Goal: Task Accomplishment & Management: Complete application form

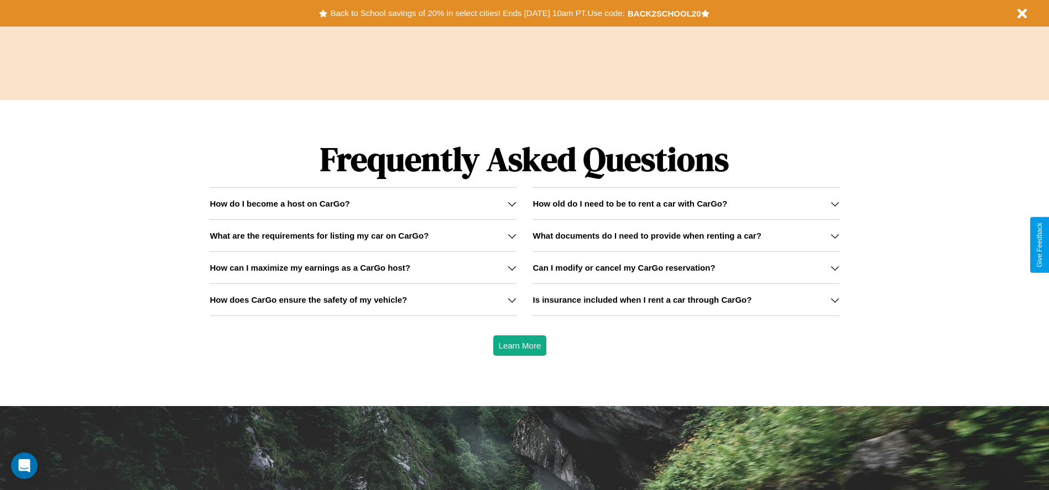
scroll to position [1586, 0]
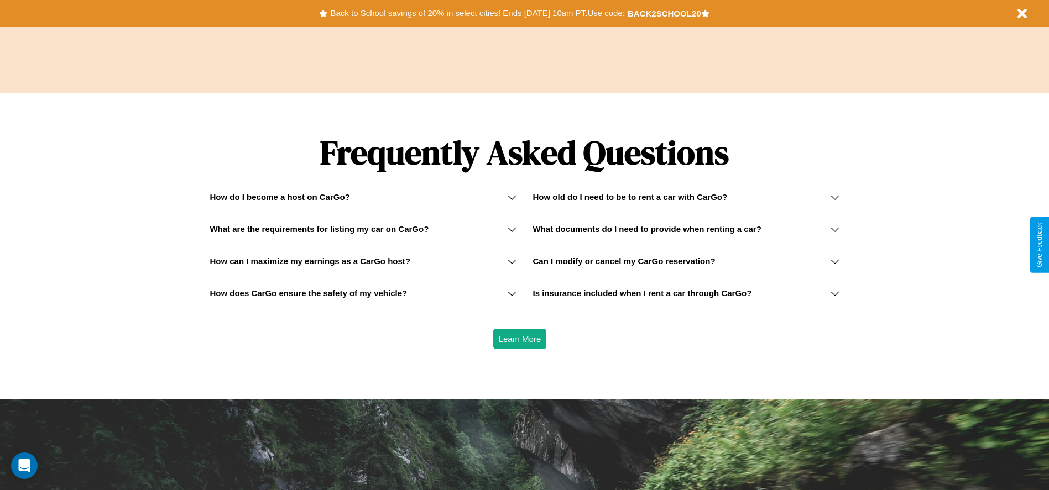
click at [686, 197] on h3 "How old do I need to be to rent a car with CarGo?" at bounding box center [630, 196] width 195 height 9
click at [511, 229] on icon at bounding box center [512, 229] width 9 height 9
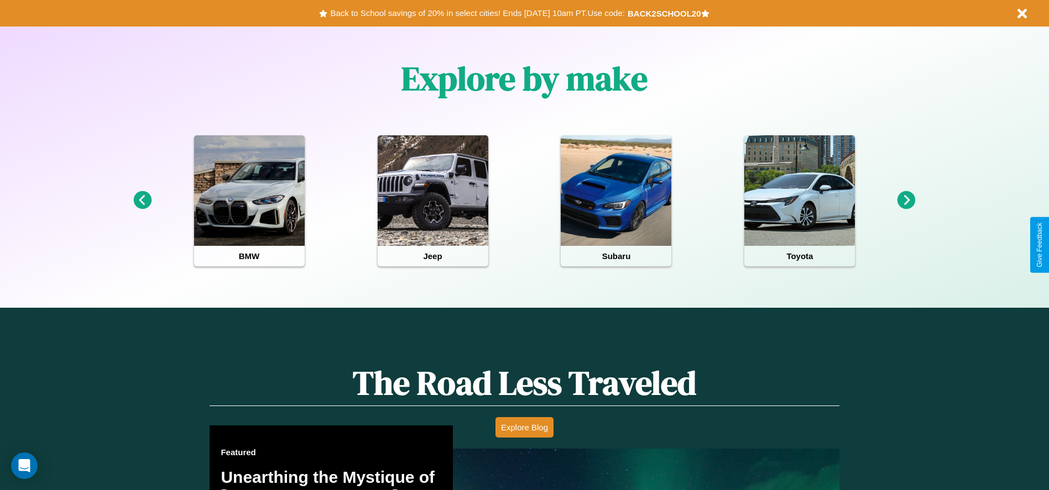
scroll to position [229, 0]
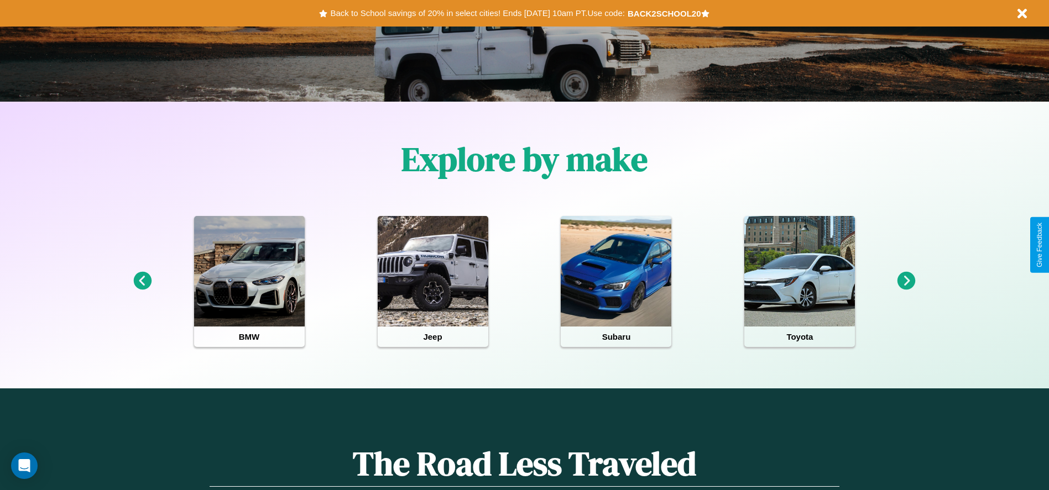
click at [906, 281] on icon at bounding box center [906, 281] width 18 height 18
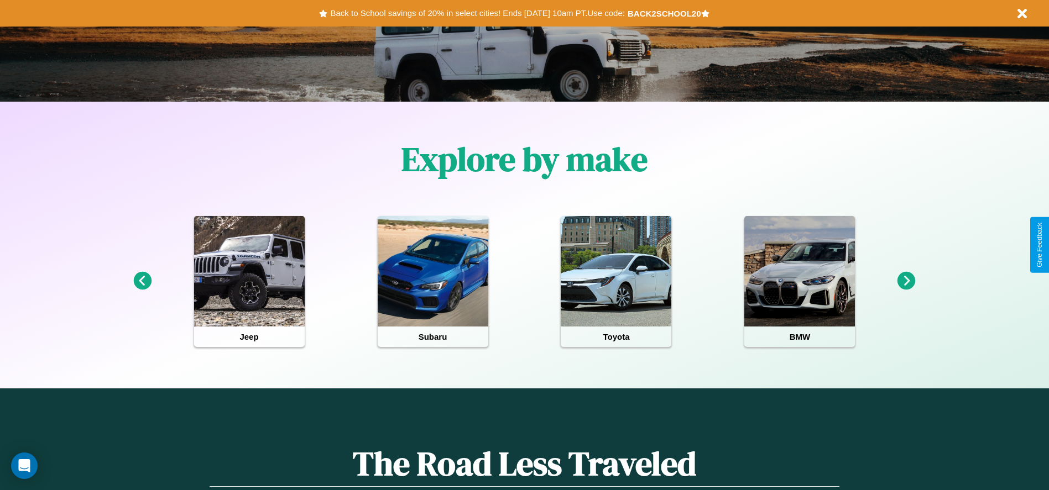
click at [906, 281] on icon at bounding box center [906, 281] width 18 height 18
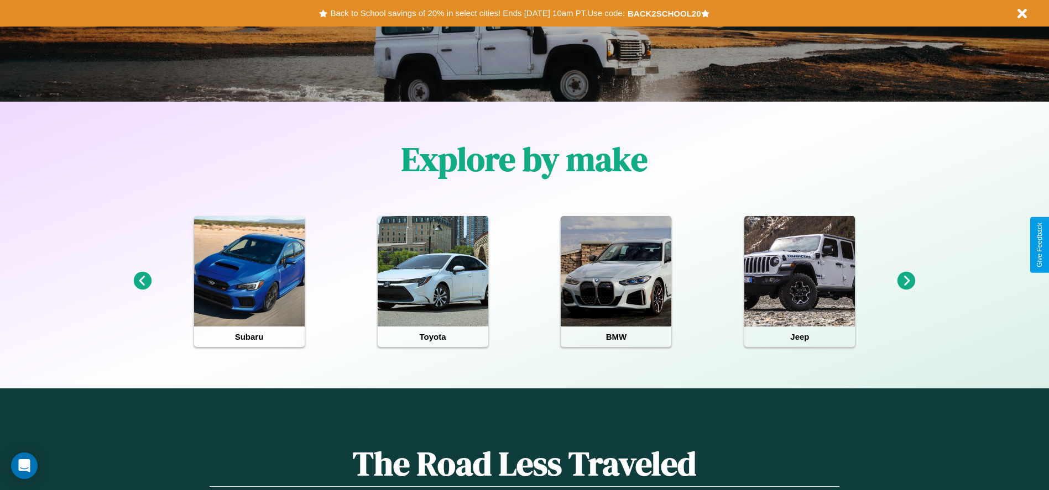
click at [906, 281] on icon at bounding box center [906, 281] width 18 height 18
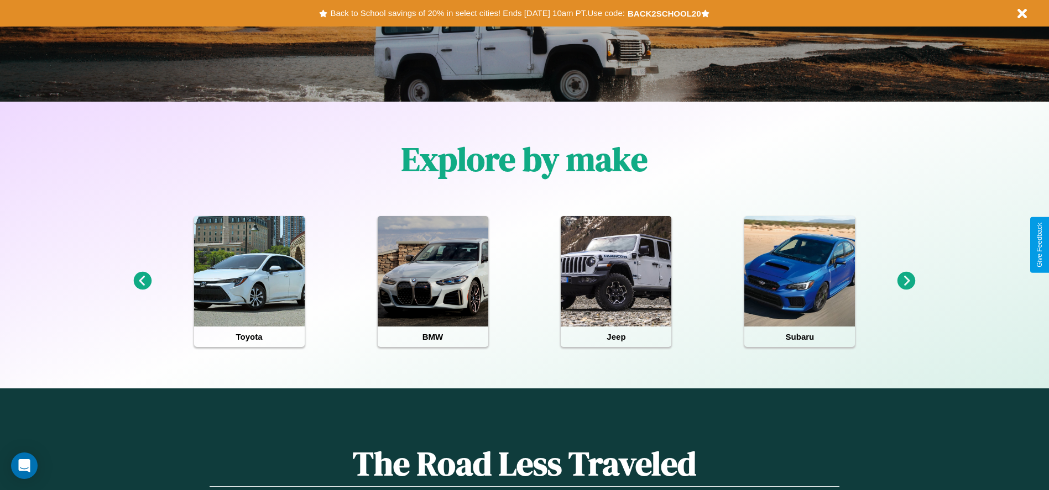
click at [142, 281] on icon at bounding box center [142, 281] width 18 height 18
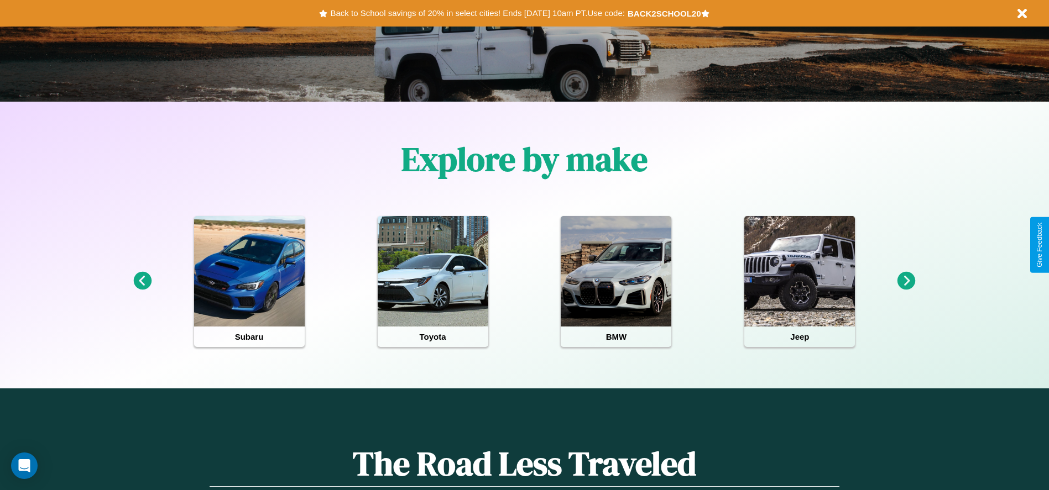
scroll to position [0, 0]
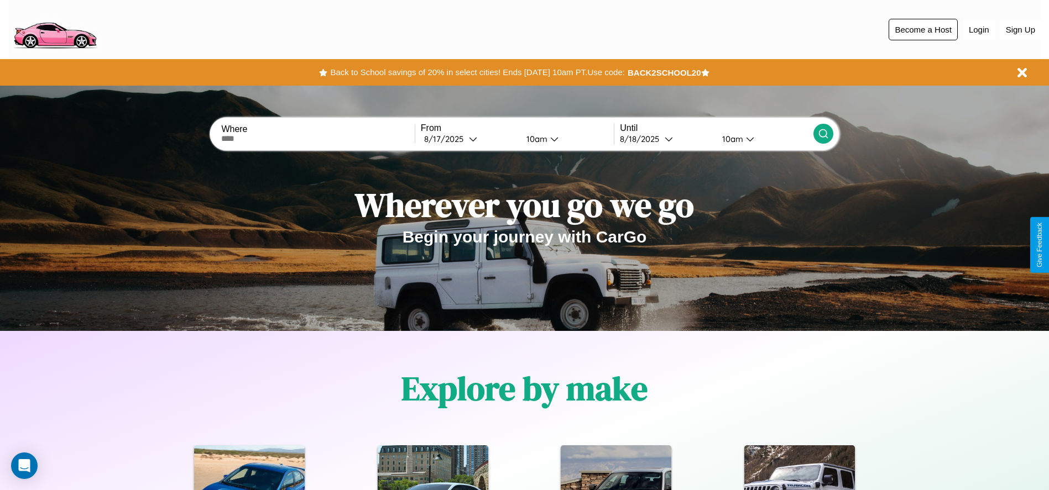
click at [923, 29] on button "Become a Host" at bounding box center [922, 30] width 69 height 22
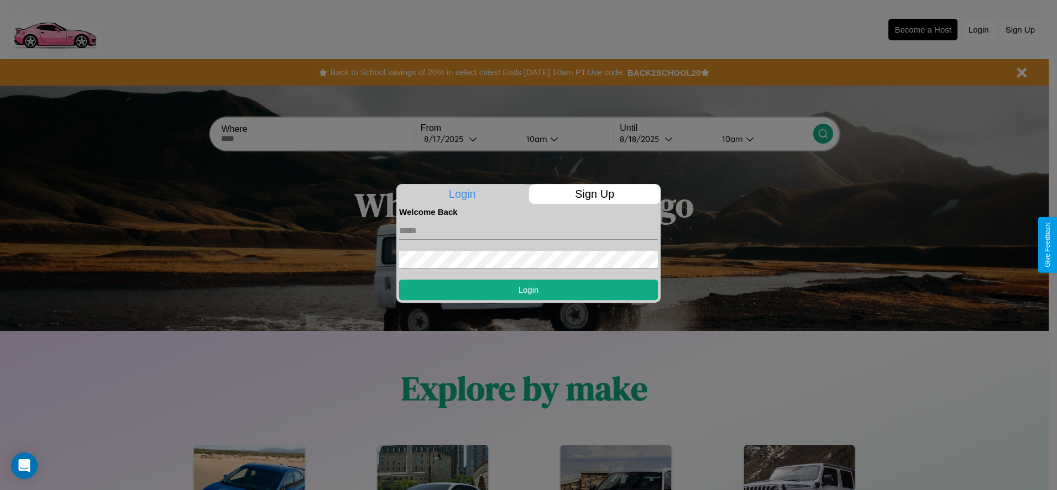
click at [594, 194] on p "Sign Up" at bounding box center [595, 194] width 132 height 20
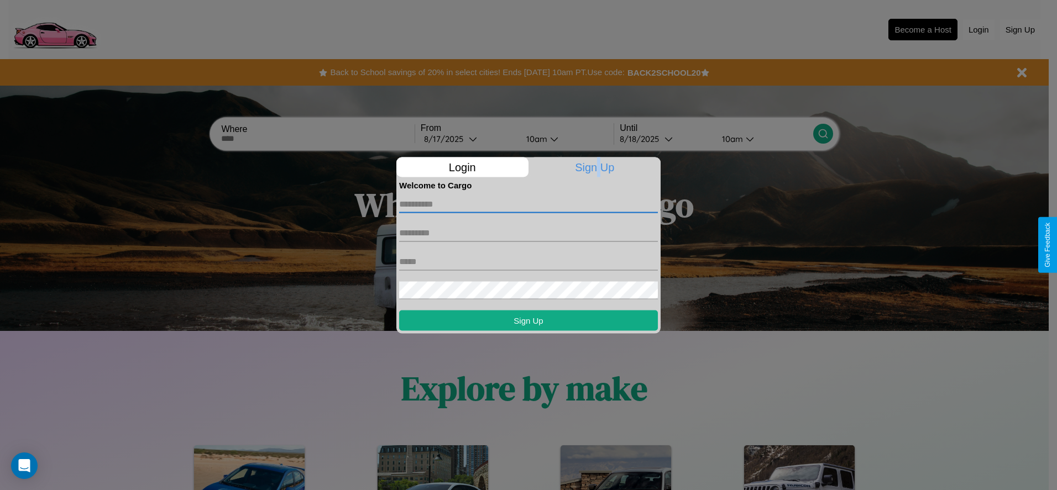
click at [529, 204] on input "text" at bounding box center [528, 204] width 259 height 18
type input "*******"
click at [529, 233] on input "text" at bounding box center [528, 233] width 259 height 18
type input "********"
click at [529, 261] on input "text" at bounding box center [528, 262] width 259 height 18
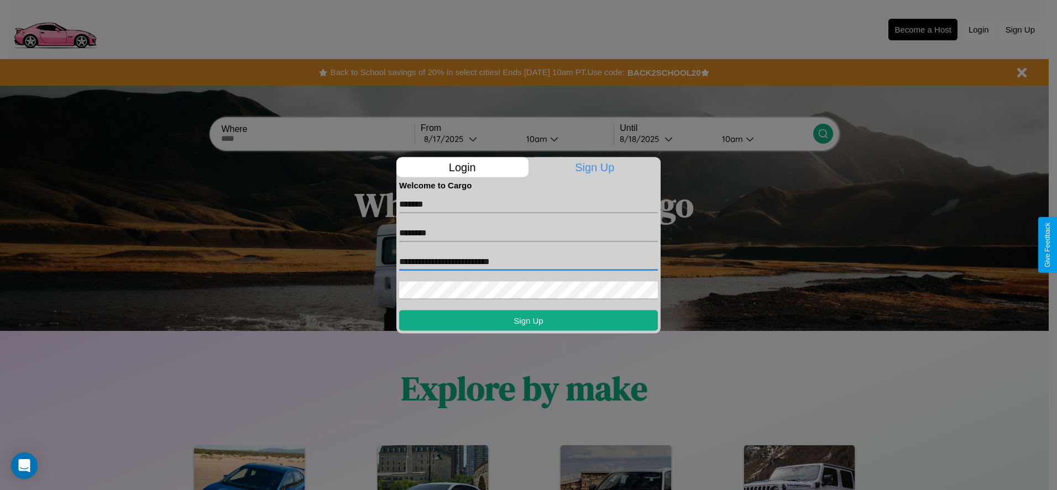
type input "**********"
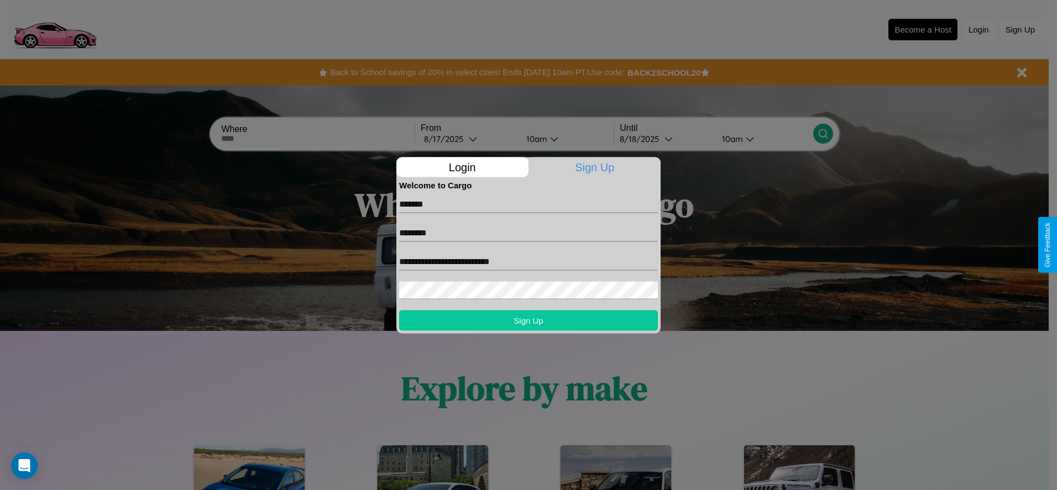
click at [529, 320] on button "Sign Up" at bounding box center [528, 320] width 259 height 20
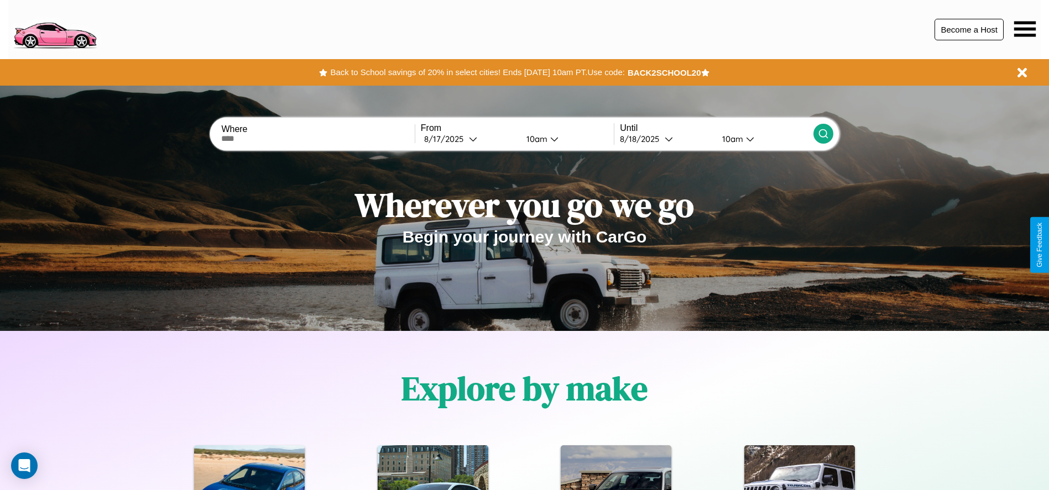
click at [969, 29] on button "Become a Host" at bounding box center [968, 30] width 69 height 22
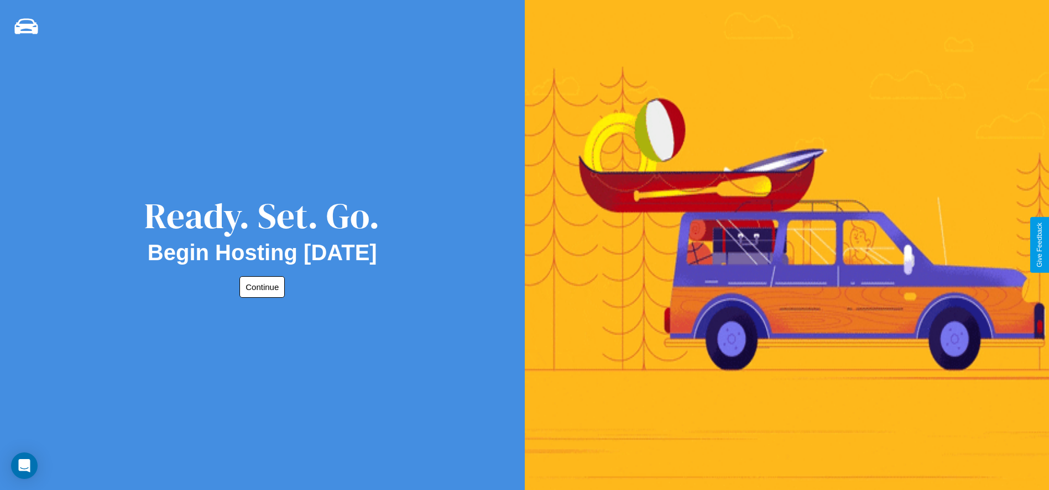
click at [260, 287] on button "Continue" at bounding box center [261, 287] width 45 height 22
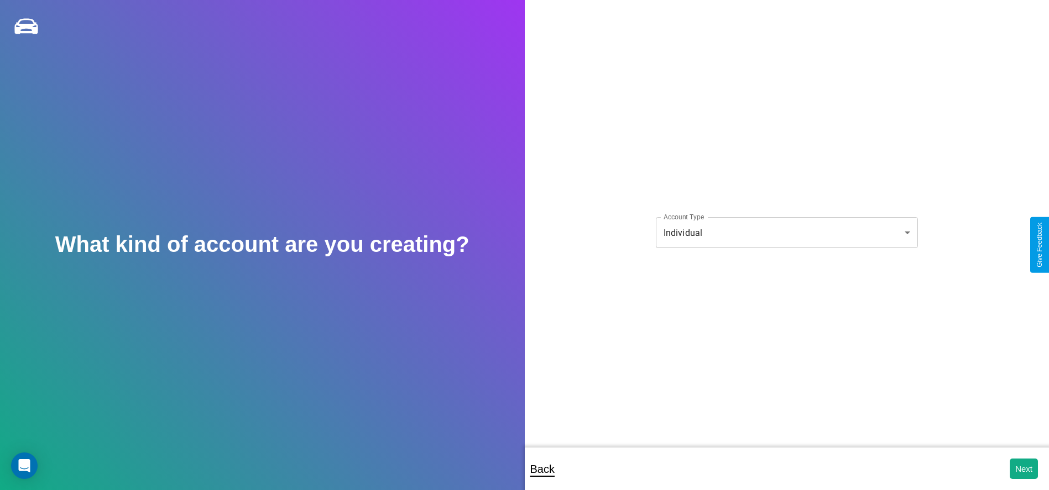
click at [786, 233] on body "**********" at bounding box center [524, 252] width 1049 height 505
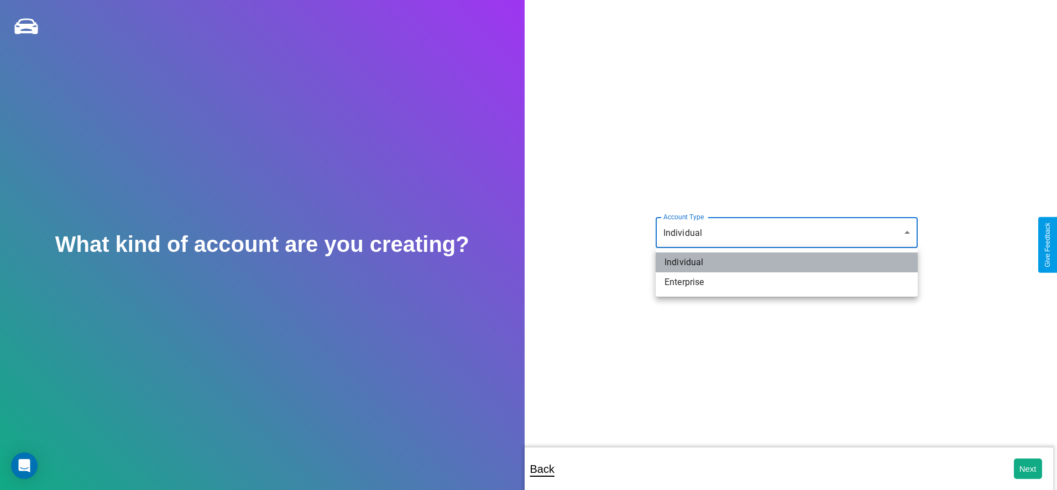
click at [787, 263] on li "Individual" at bounding box center [787, 263] width 262 height 20
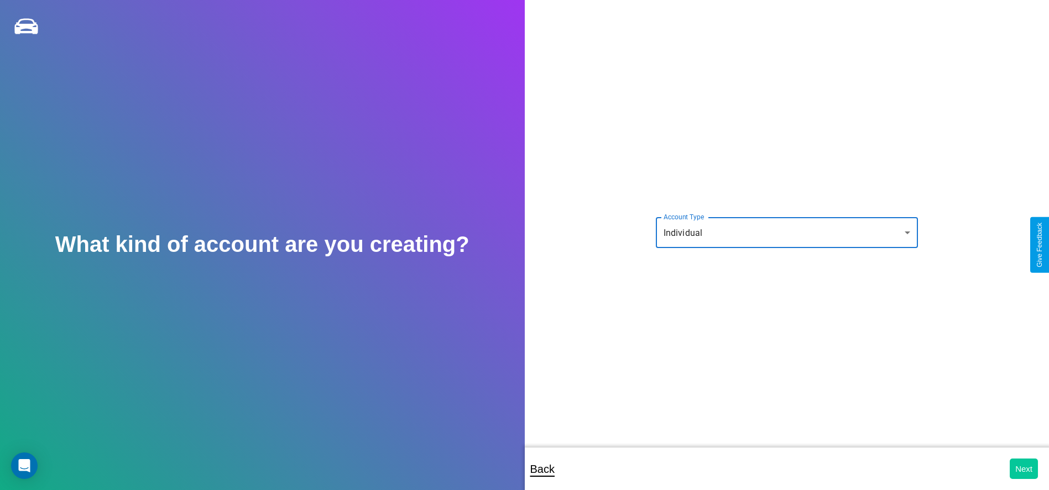
click at [1023, 469] on button "Next" at bounding box center [1023, 469] width 28 height 20
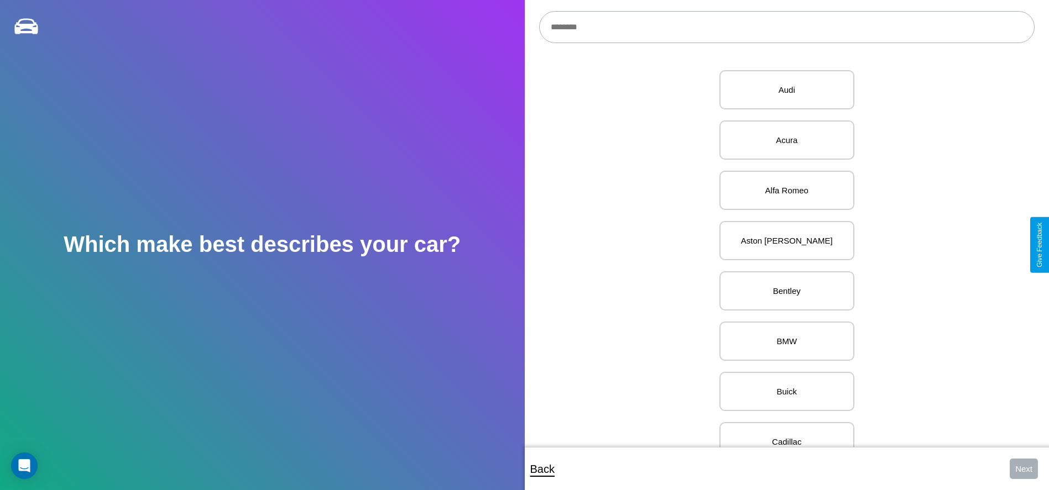
click at [786, 27] on input "text" at bounding box center [786, 27] width 495 height 32
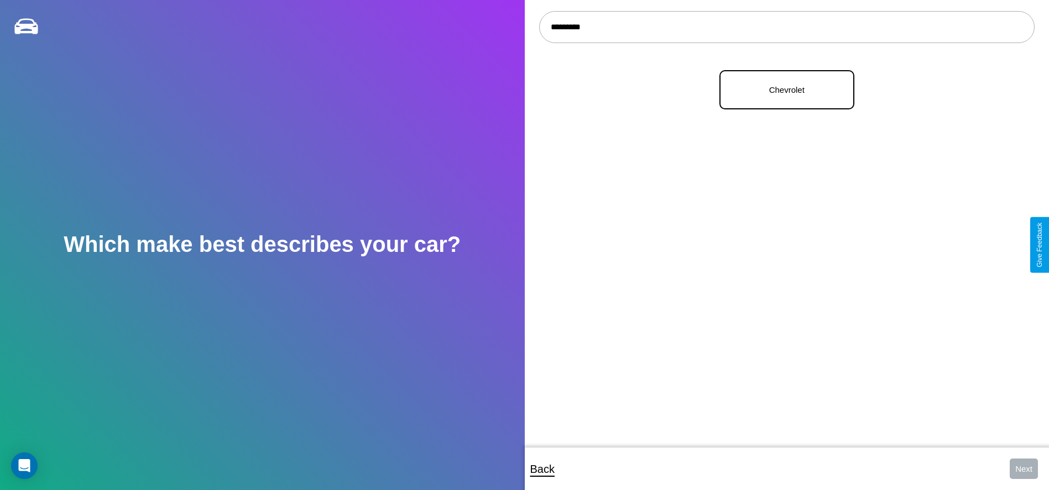
type input "*********"
click at [782, 90] on p "Chevrolet" at bounding box center [786, 89] width 111 height 15
click at [1023, 469] on button "Next" at bounding box center [1023, 469] width 28 height 20
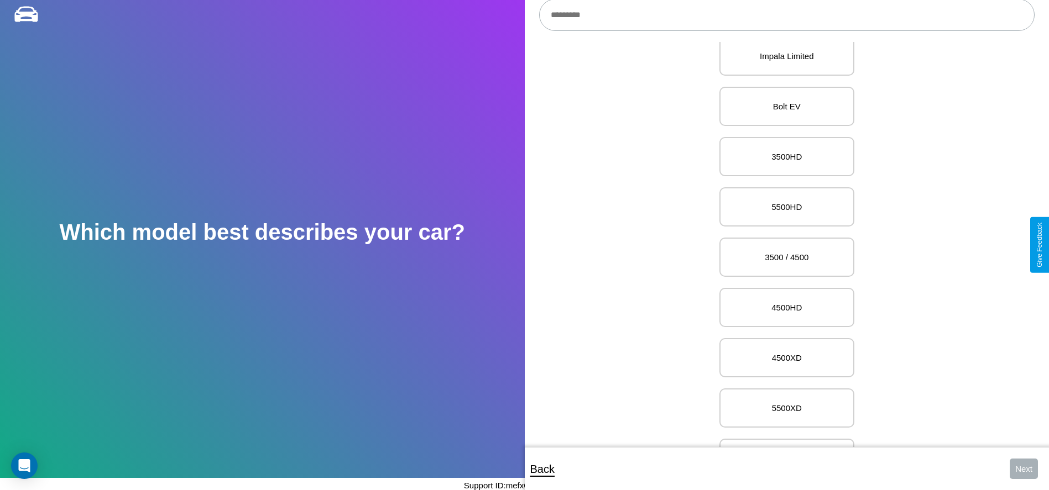
scroll to position [2952, 0]
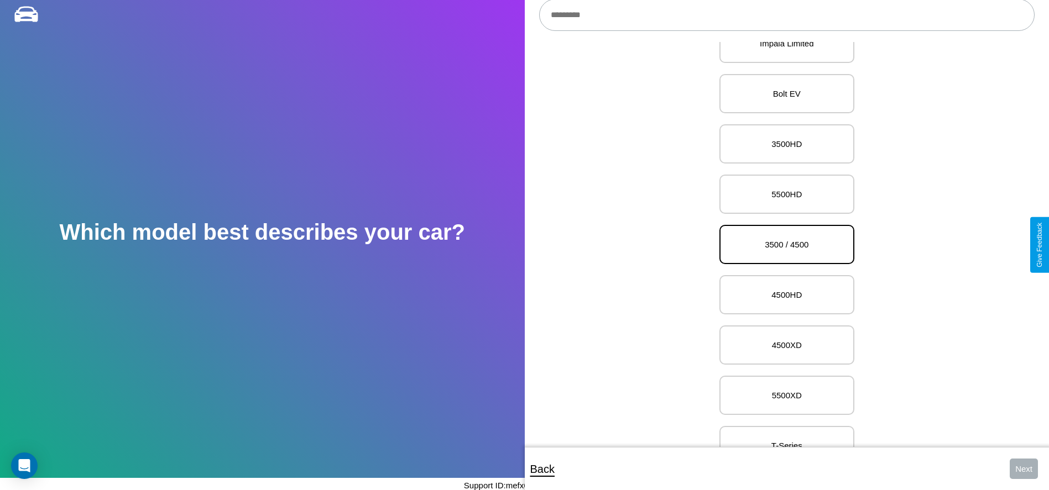
click at [782, 245] on p "3500 / 4500" at bounding box center [786, 244] width 111 height 15
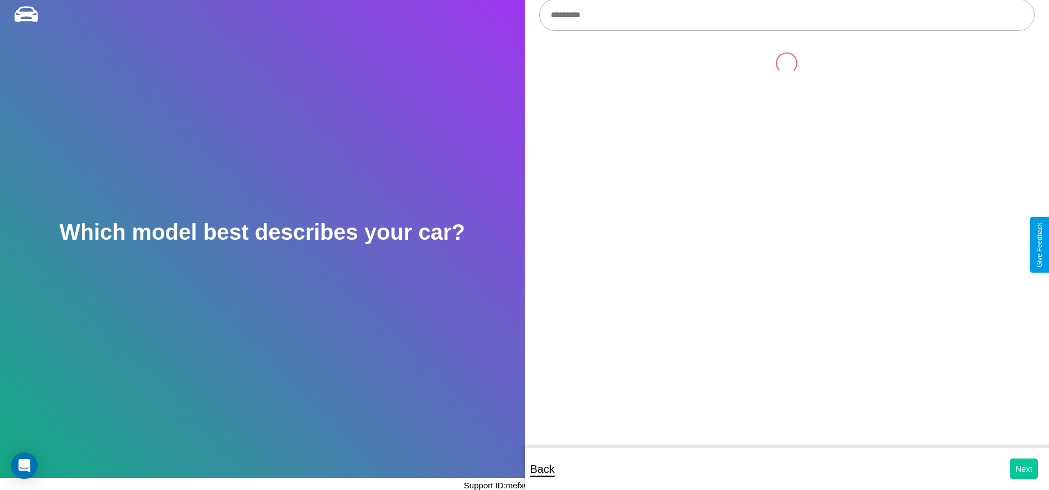
scroll to position [0, 0]
click at [1023, 469] on button "Next" at bounding box center [1023, 469] width 28 height 20
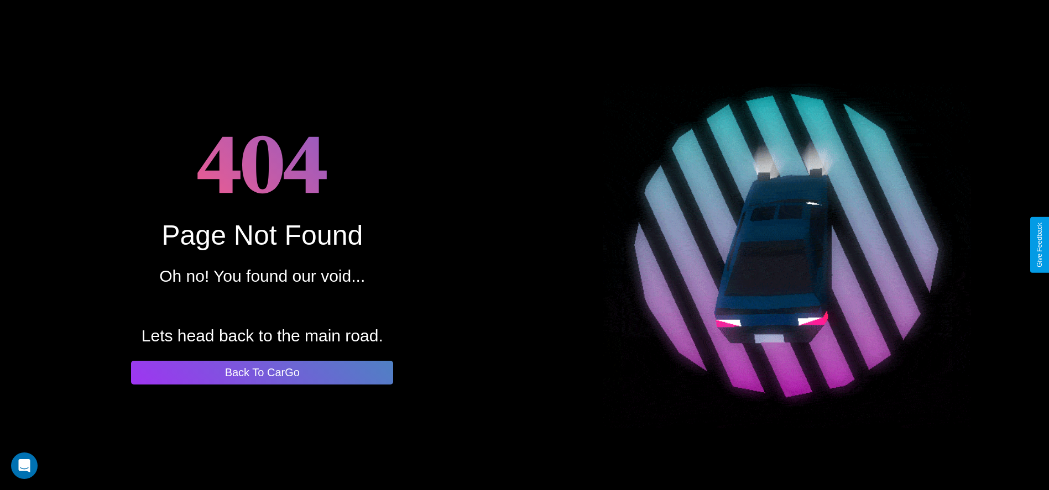
click at [262, 373] on button "Back To CarGo" at bounding box center [262, 373] width 262 height 24
